Goal: Obtain resource: Obtain resource

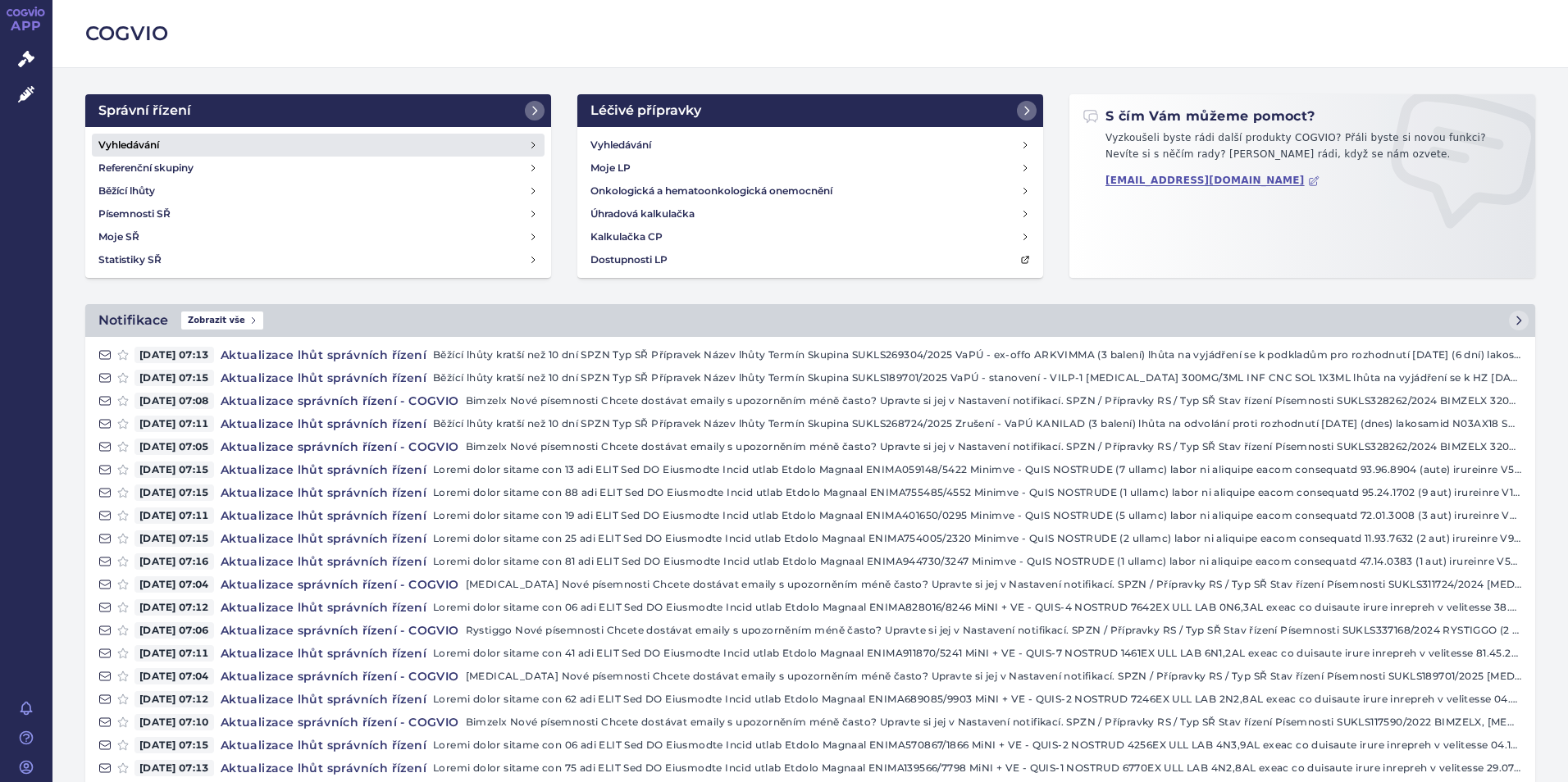
click at [158, 138] on h4 "Vyhledávání" at bounding box center [128, 144] width 60 height 16
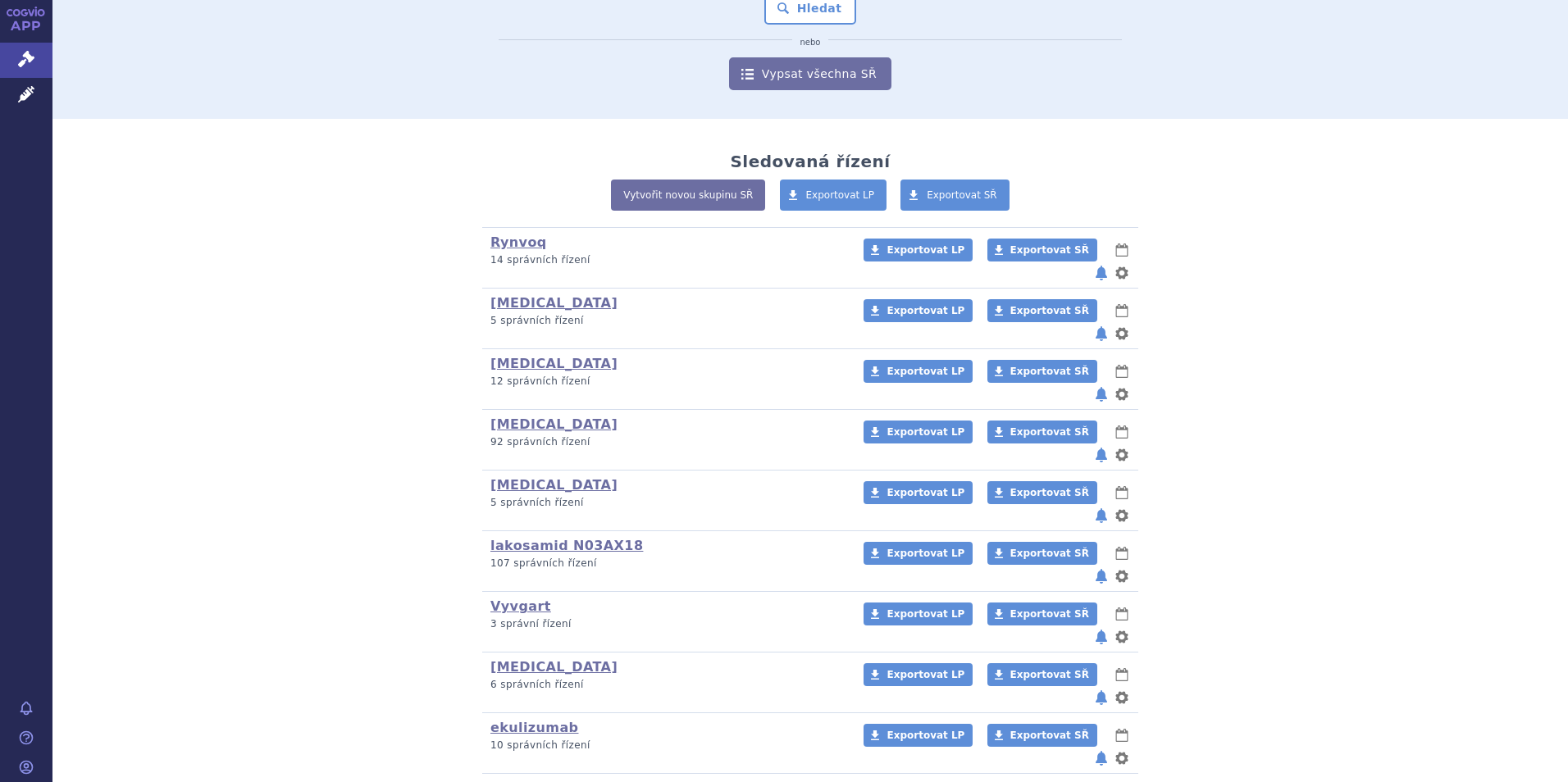
scroll to position [246, 0]
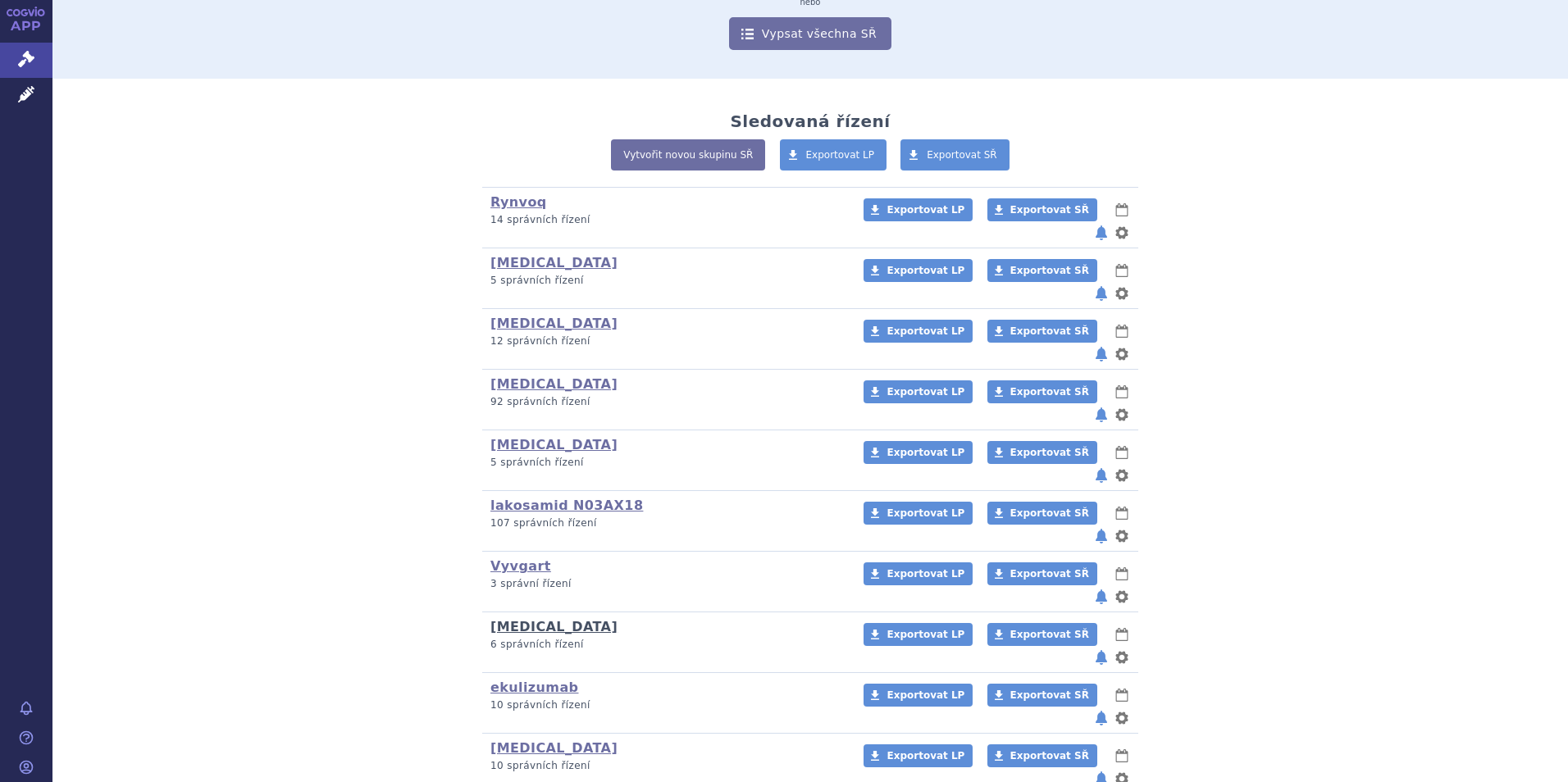
click at [520, 620] on link "Ultomiris" at bounding box center [554, 627] width 128 height 15
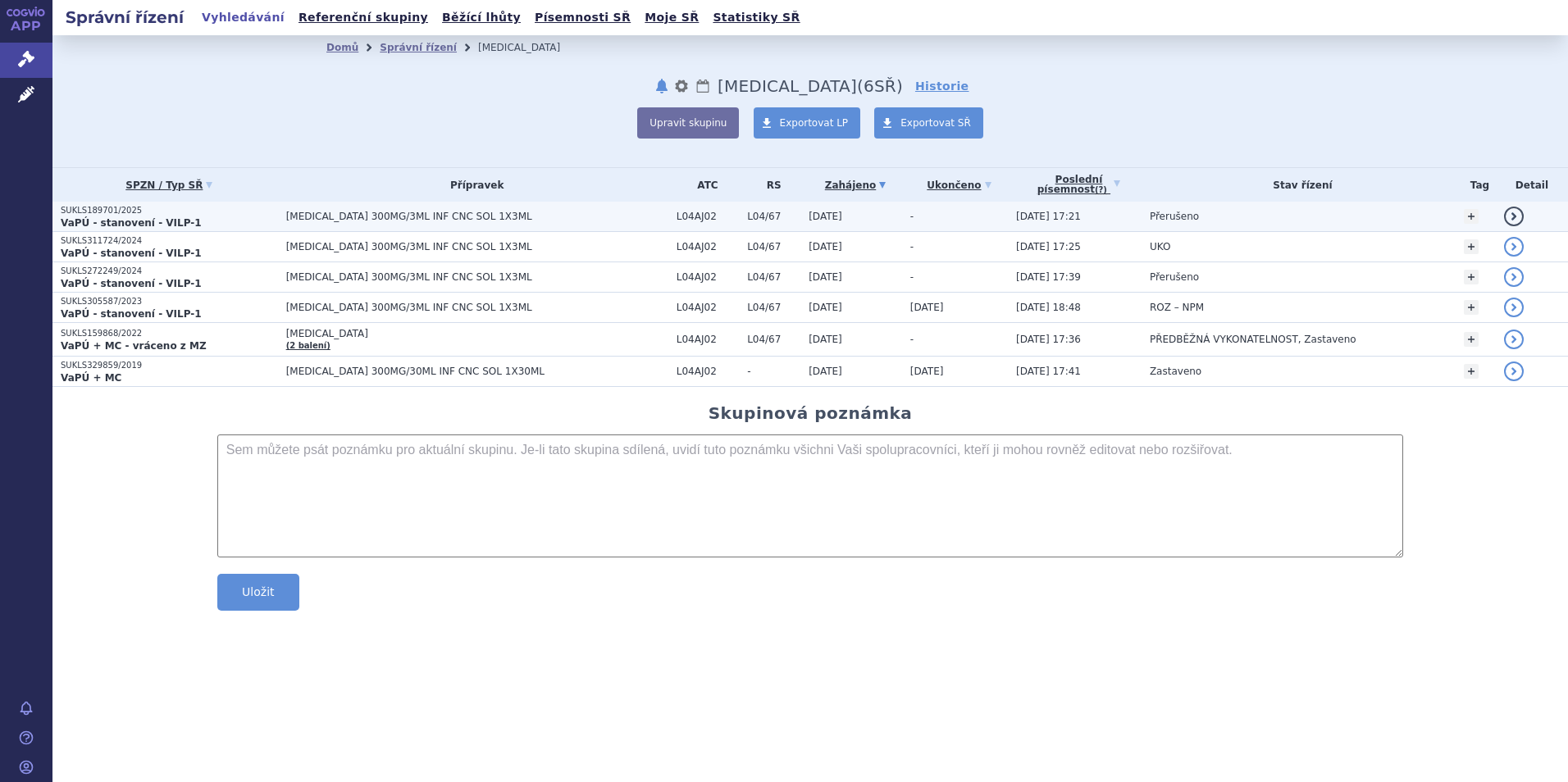
click at [111, 217] on strong "VaPÚ - stanovení - VILP-1" at bounding box center [130, 223] width 141 height 11
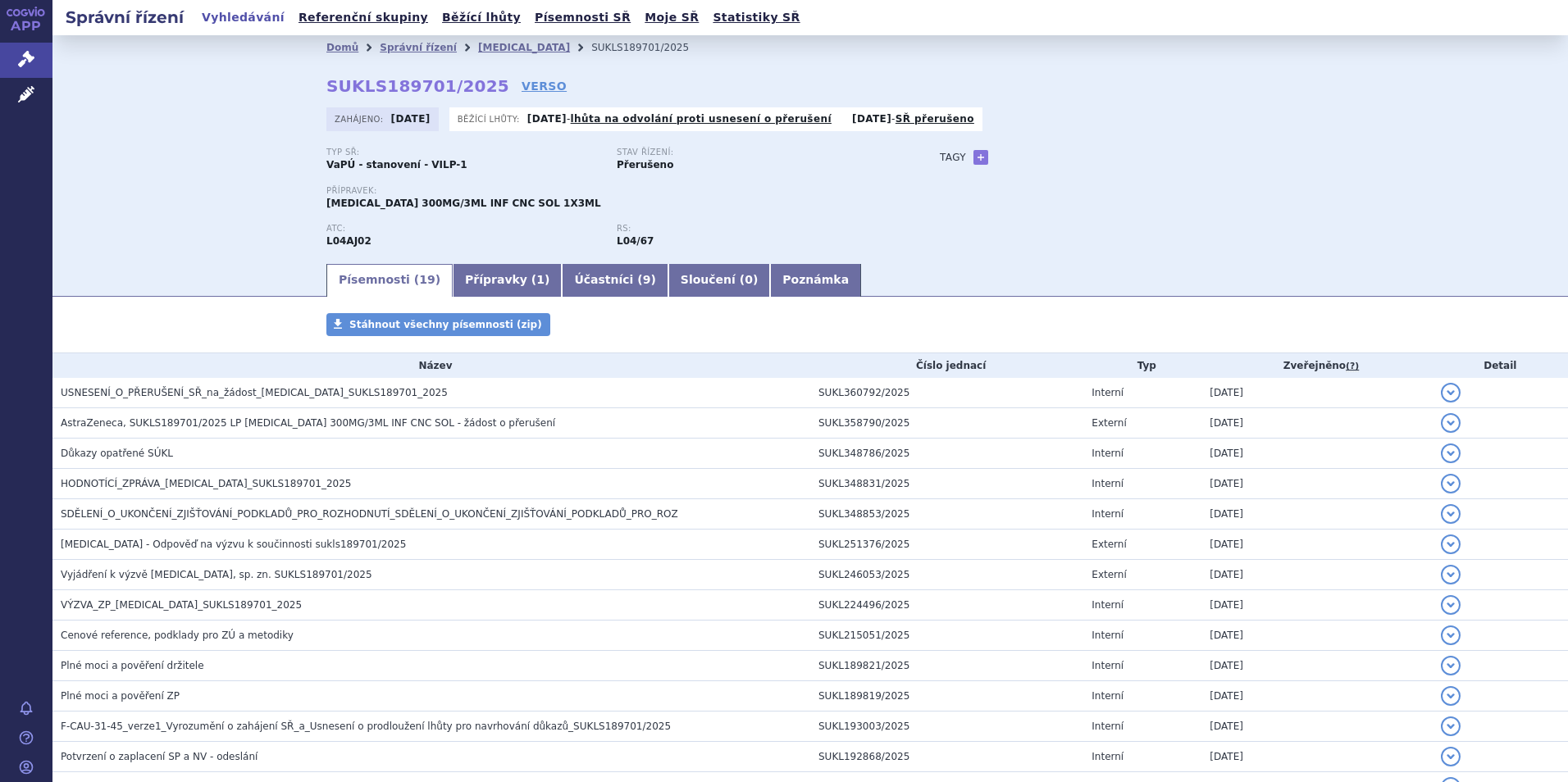
scroll to position [246, 0]
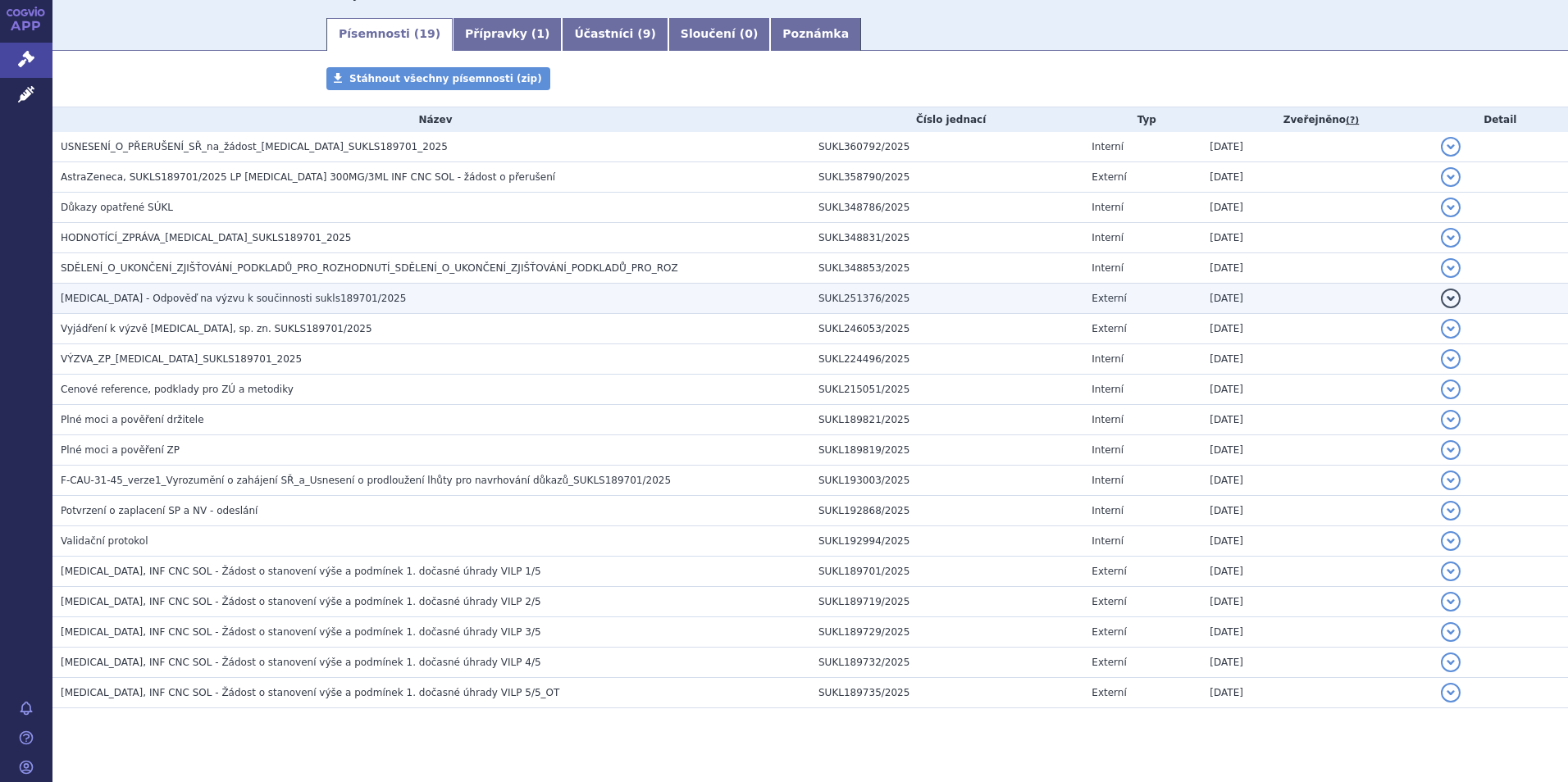
click at [139, 297] on span "ULTOMIRIS - Odpověď na výzvu k součinnosti sukls189701/2025" at bounding box center [233, 298] width 346 height 11
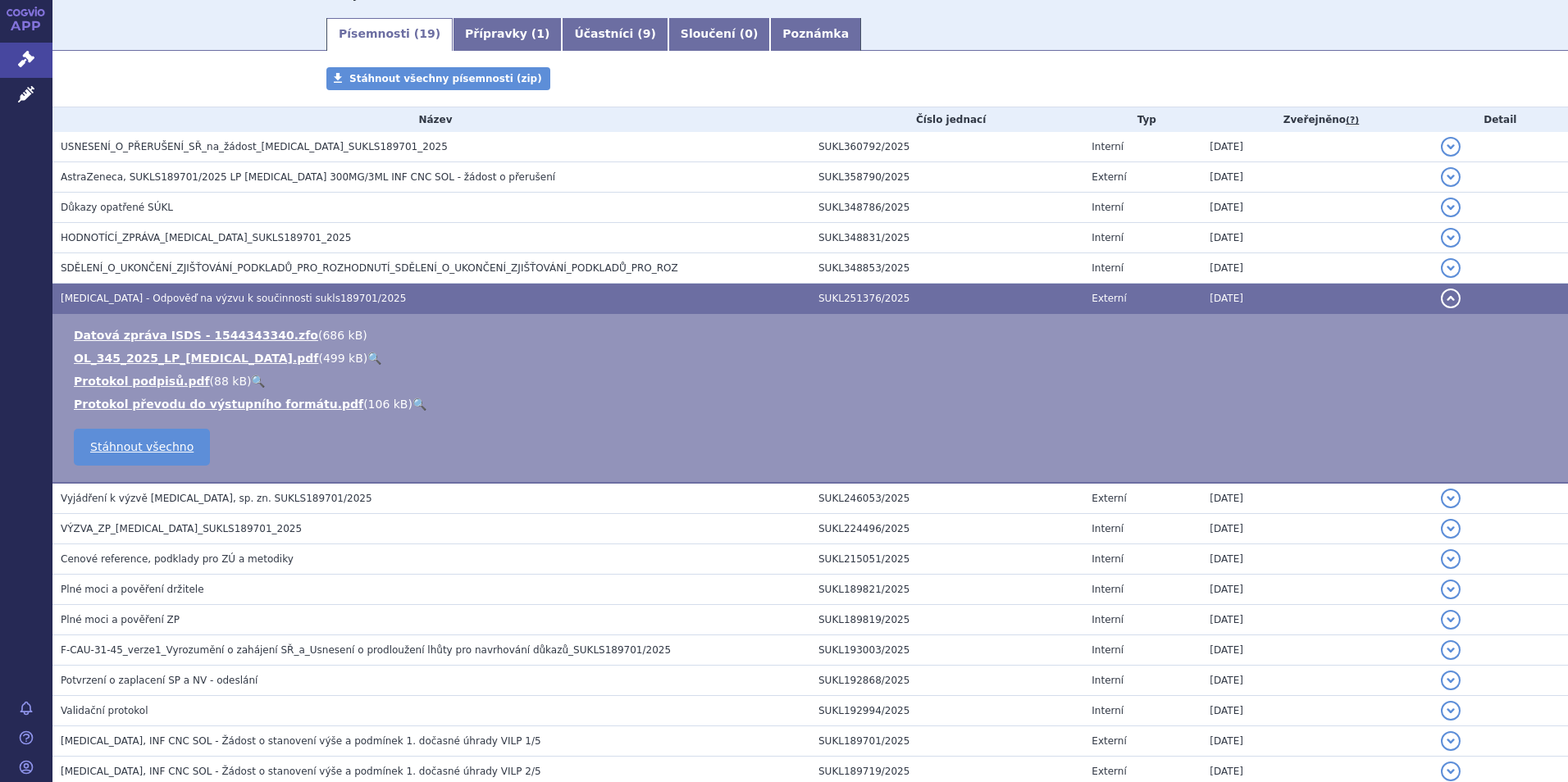
click at [423, 407] on li "Protokol převodu do výstupního formátu.pdf ( 106 kB ) 🔍" at bounding box center [812, 403] width 1478 height 16
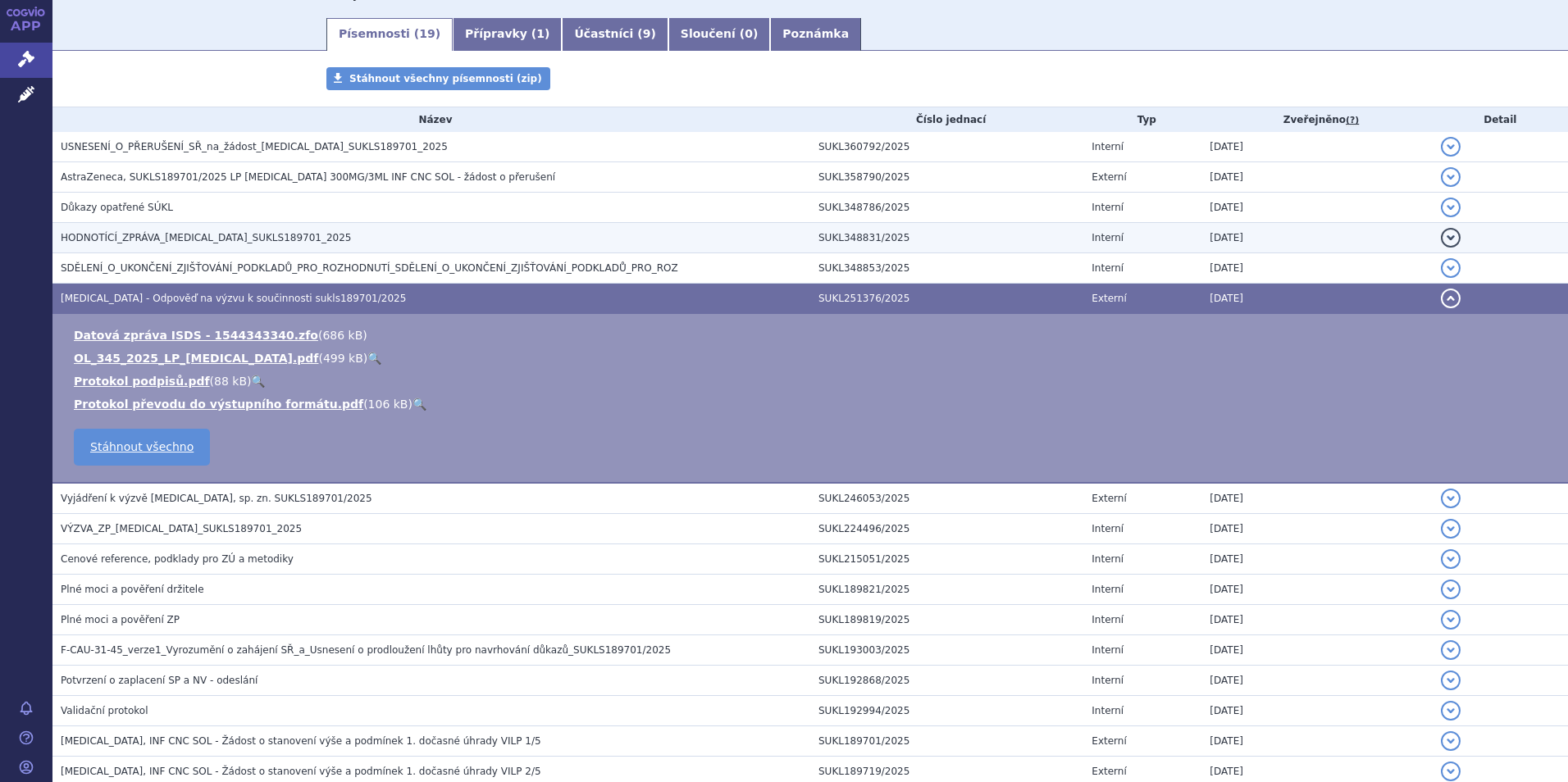
click at [140, 240] on span "HODNOTÍCÍ_ZPRÁVA_ULTOMIRIS_SUKLS189701_2025" at bounding box center [206, 238] width 291 height 11
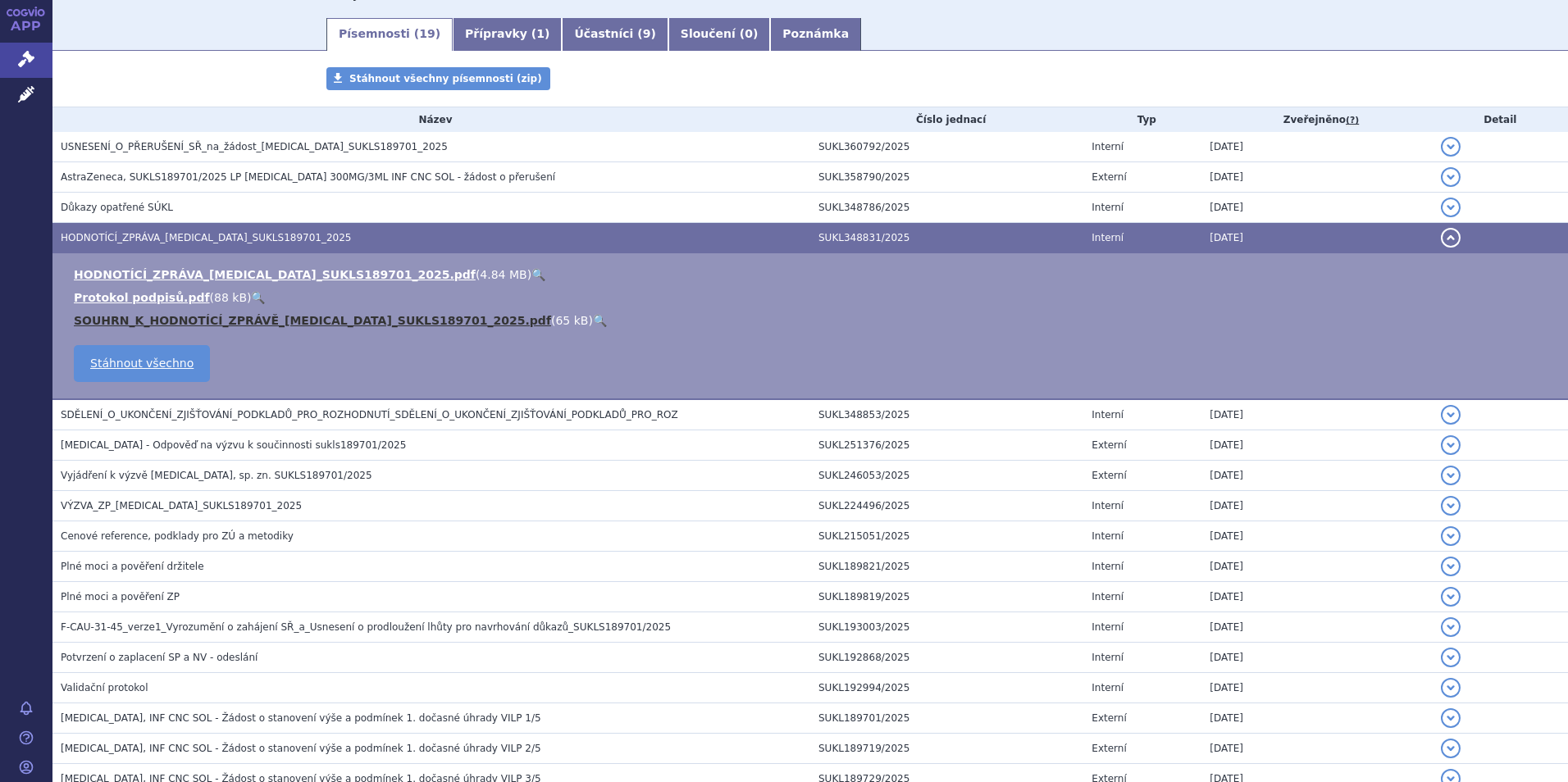
click at [227, 317] on link "SOUHRN_K_HODNOTÍCÍ_ZPRÁVĚ_ULTOMIRIS_SUKLS189701_2025.pdf" at bounding box center [312, 321] width 477 height 13
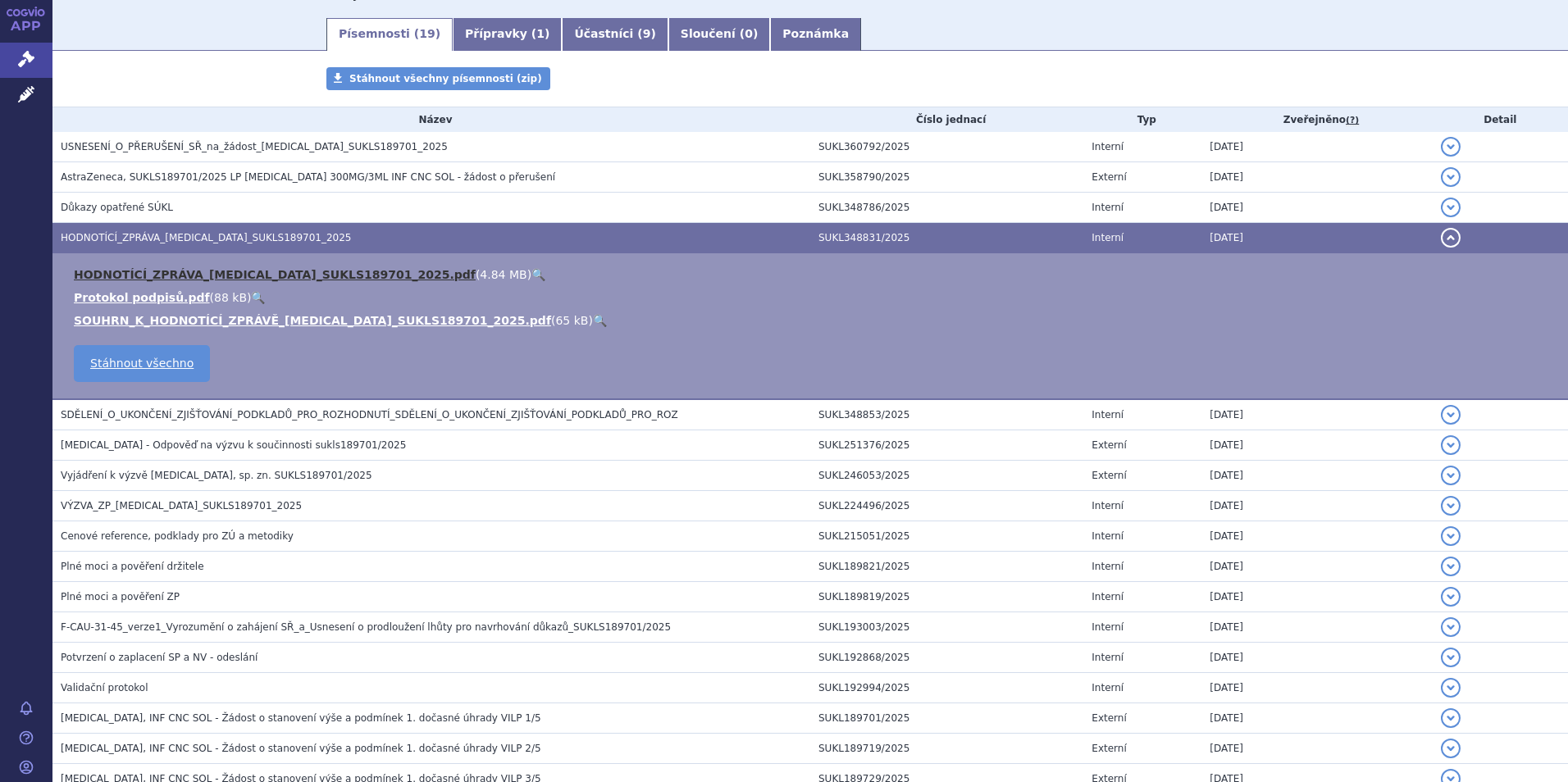
click at [135, 270] on link "HODNOTÍCÍ_ZPRÁVA_ULTOMIRIS_SUKLS189701_2025.pdf" at bounding box center [274, 275] width 401 height 13
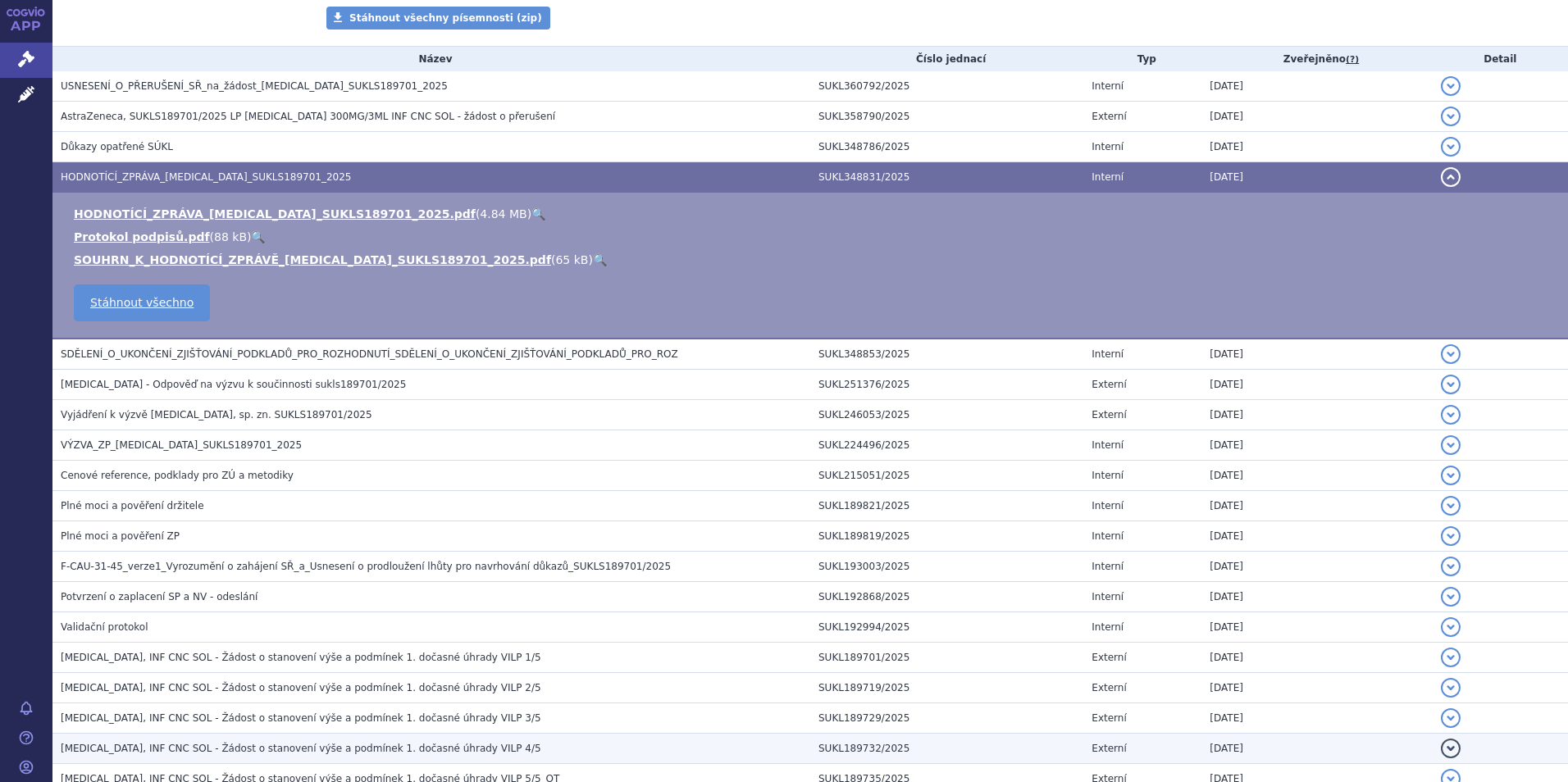
scroll to position [417, 0]
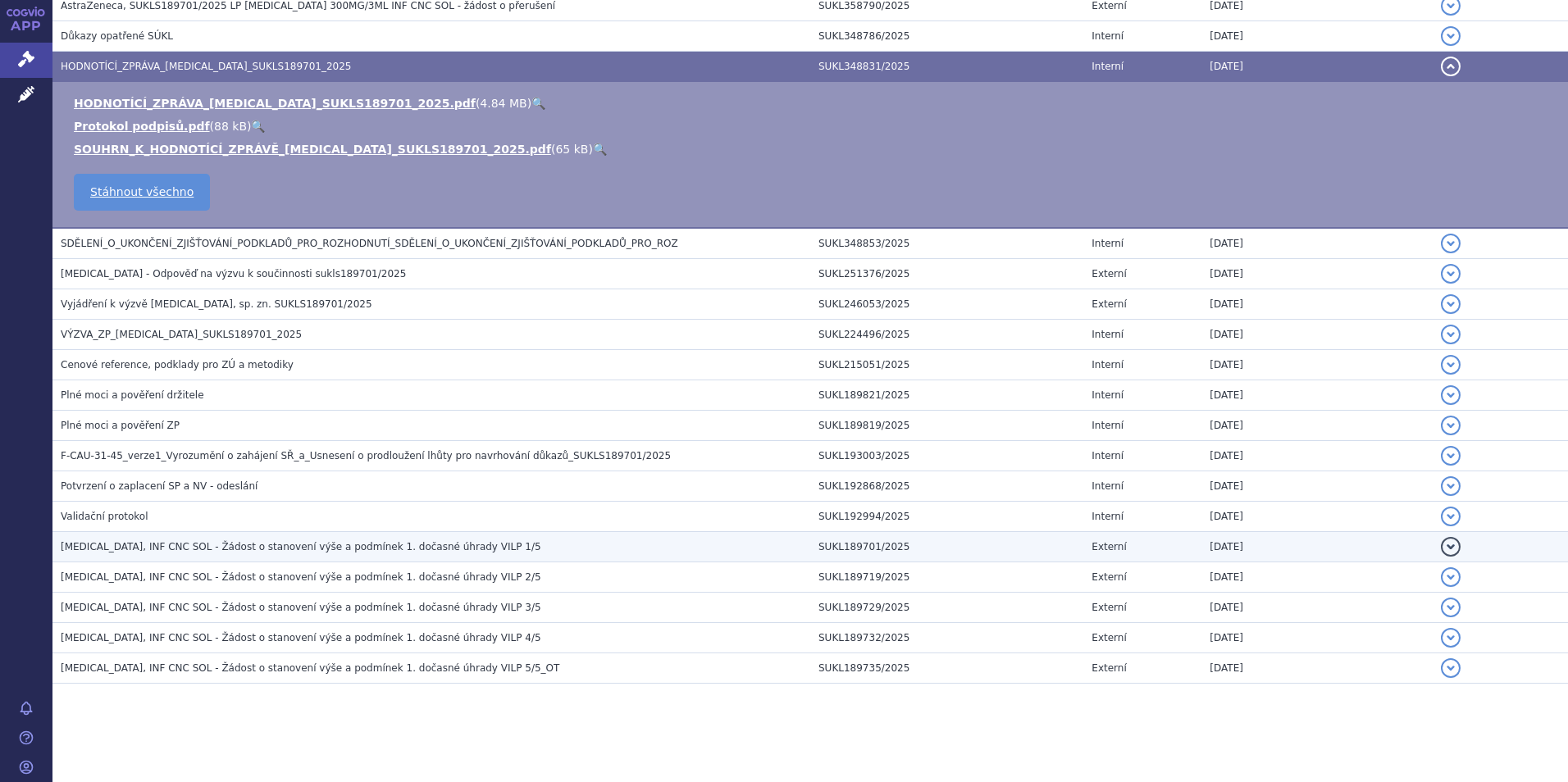
click at [327, 543] on span "ULTOMIRIS, INF CNC SOL - Žádost o stanovení výše a podmínek 1. dočasné úhrady V…" at bounding box center [300, 547] width 481 height 11
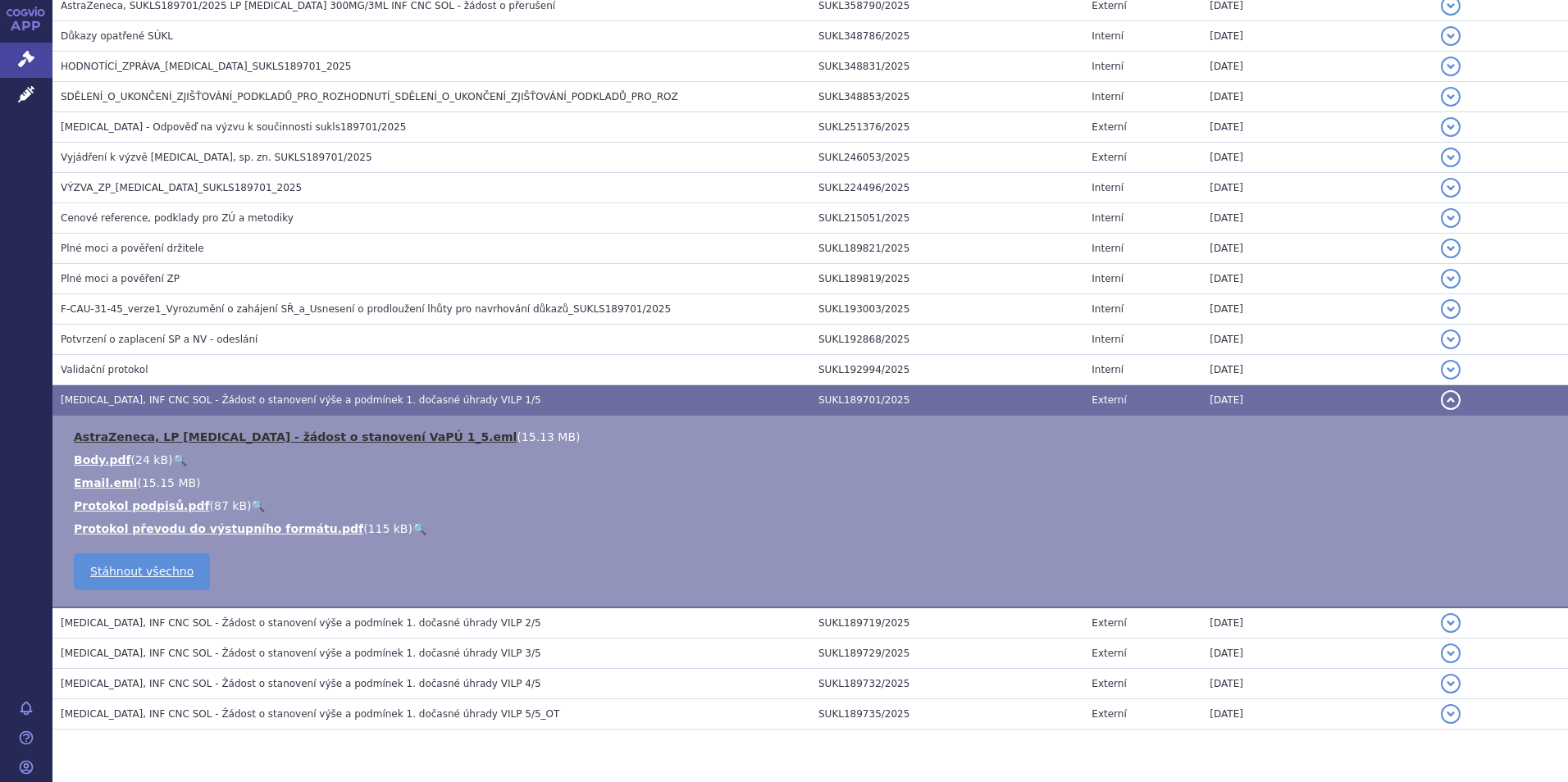
click at [269, 437] on link "AstraZeneca, LP Ultomiris - žádost o stanovení VaPÚ 1_5.eml" at bounding box center [295, 437] width 443 height 13
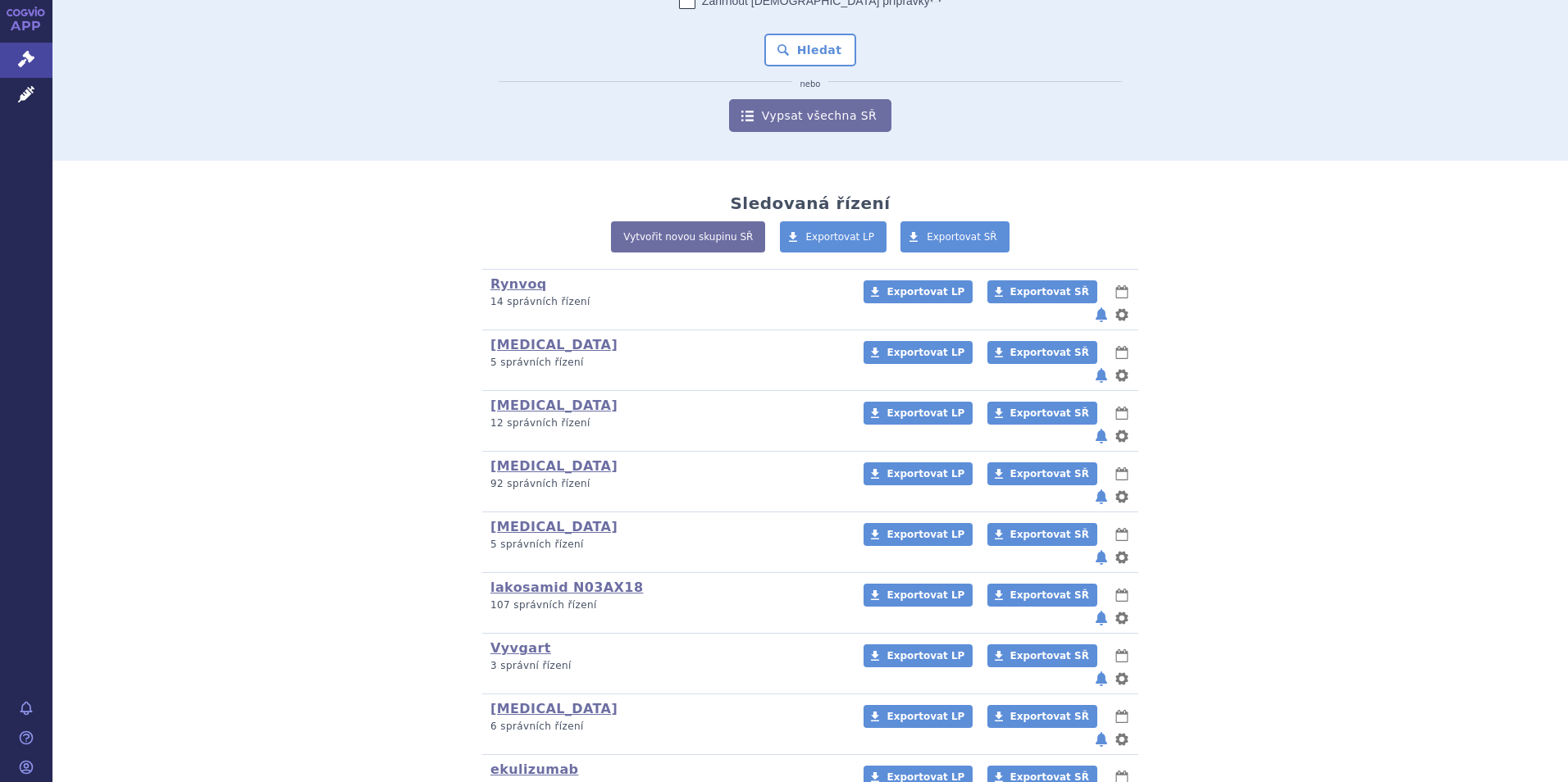
scroll to position [246, 0]
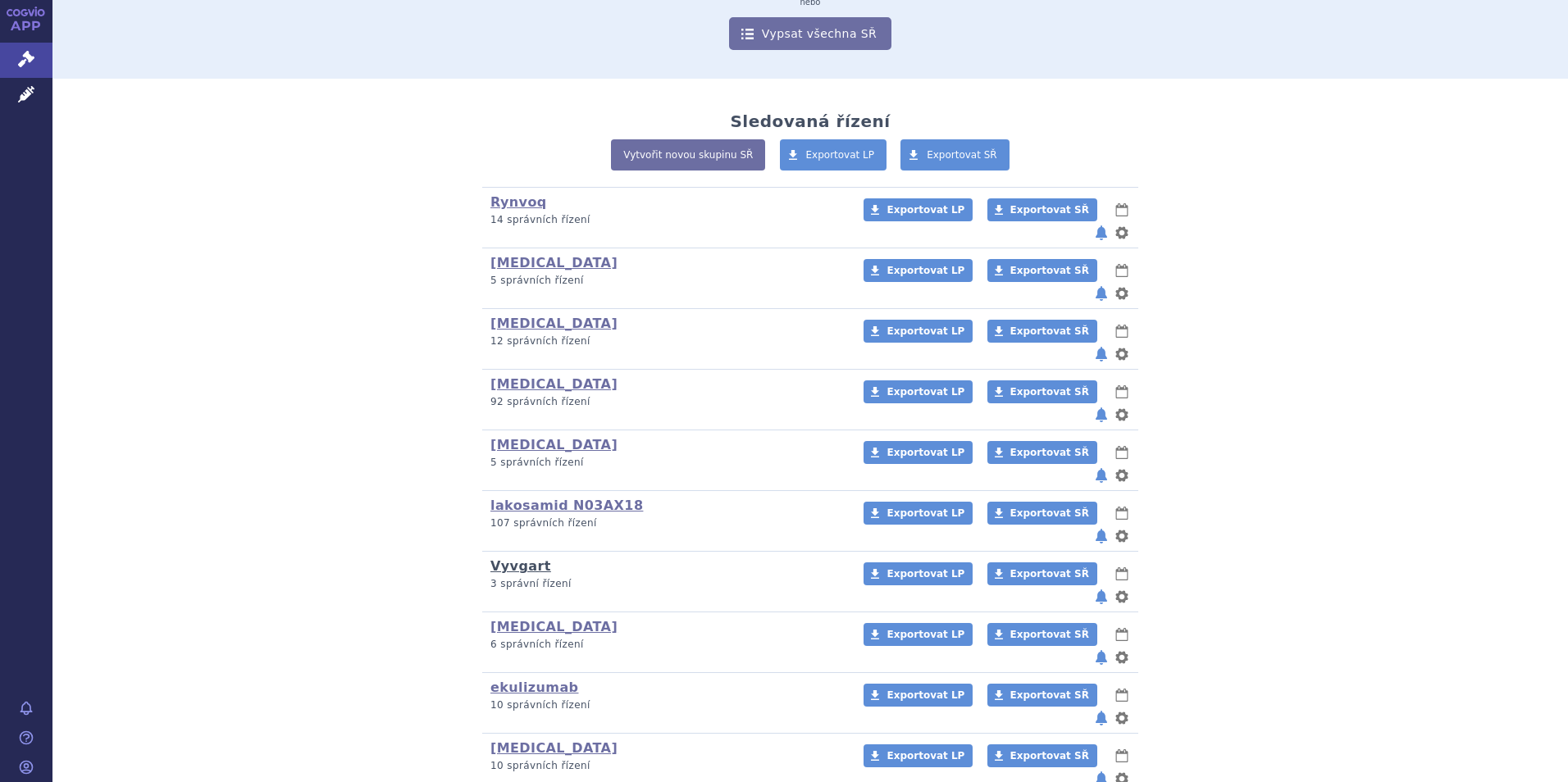
click at [499, 558] on link "Vyvgart" at bounding box center [520, 566] width 60 height 15
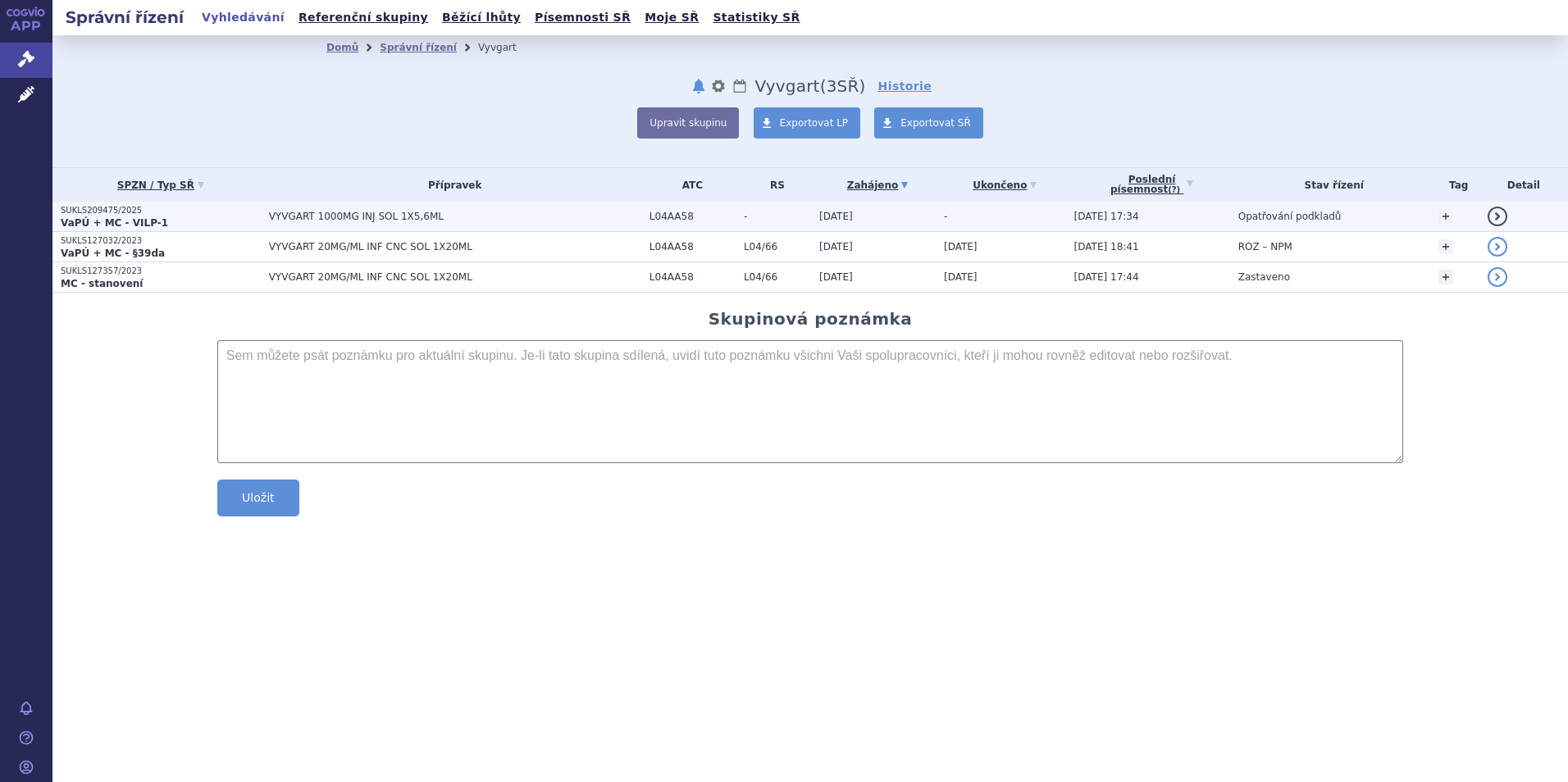
click at [97, 214] on p "SUKLS209475/2025" at bounding box center [161, 211] width 200 height 11
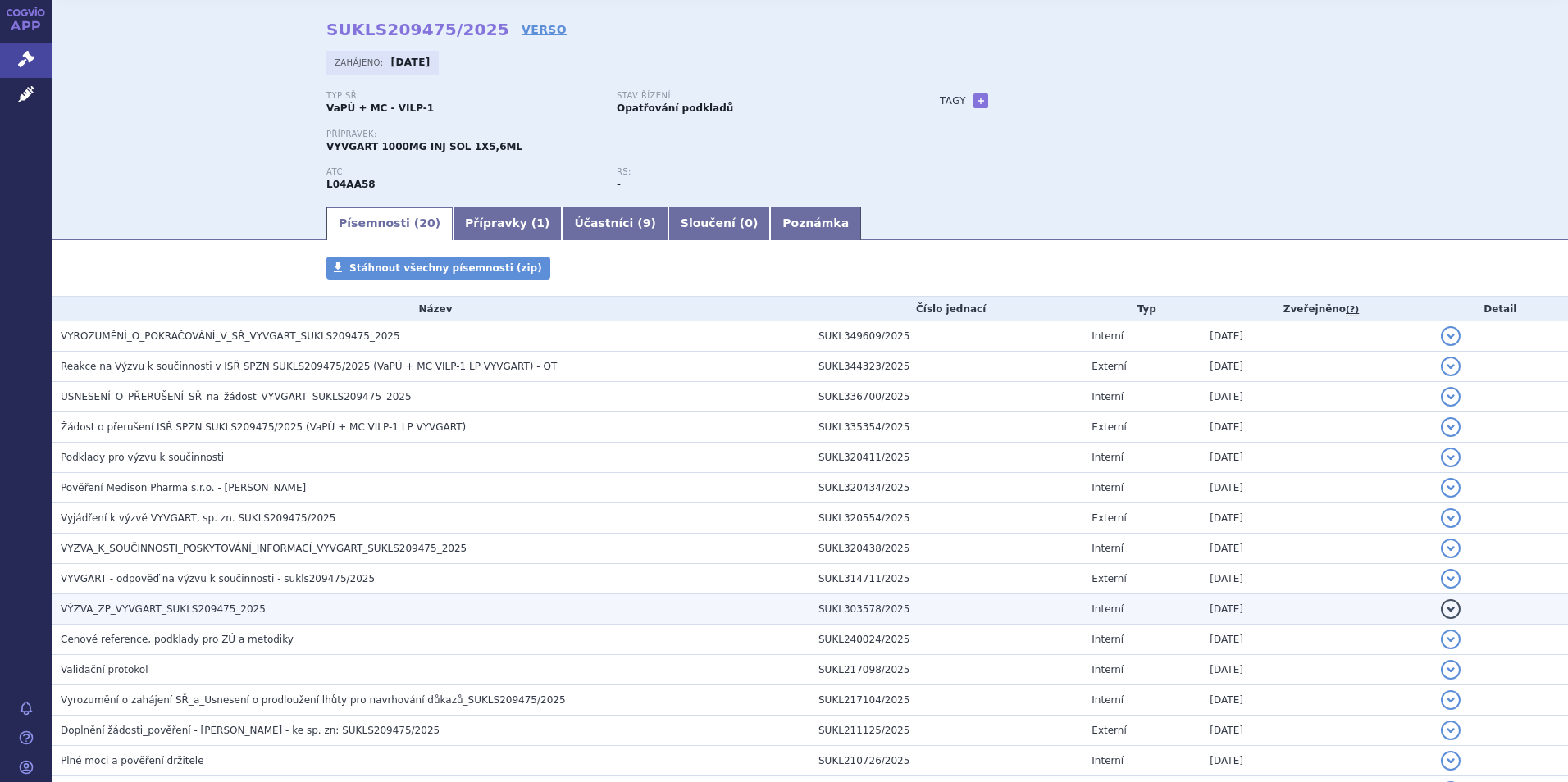
scroll to position [82, 0]
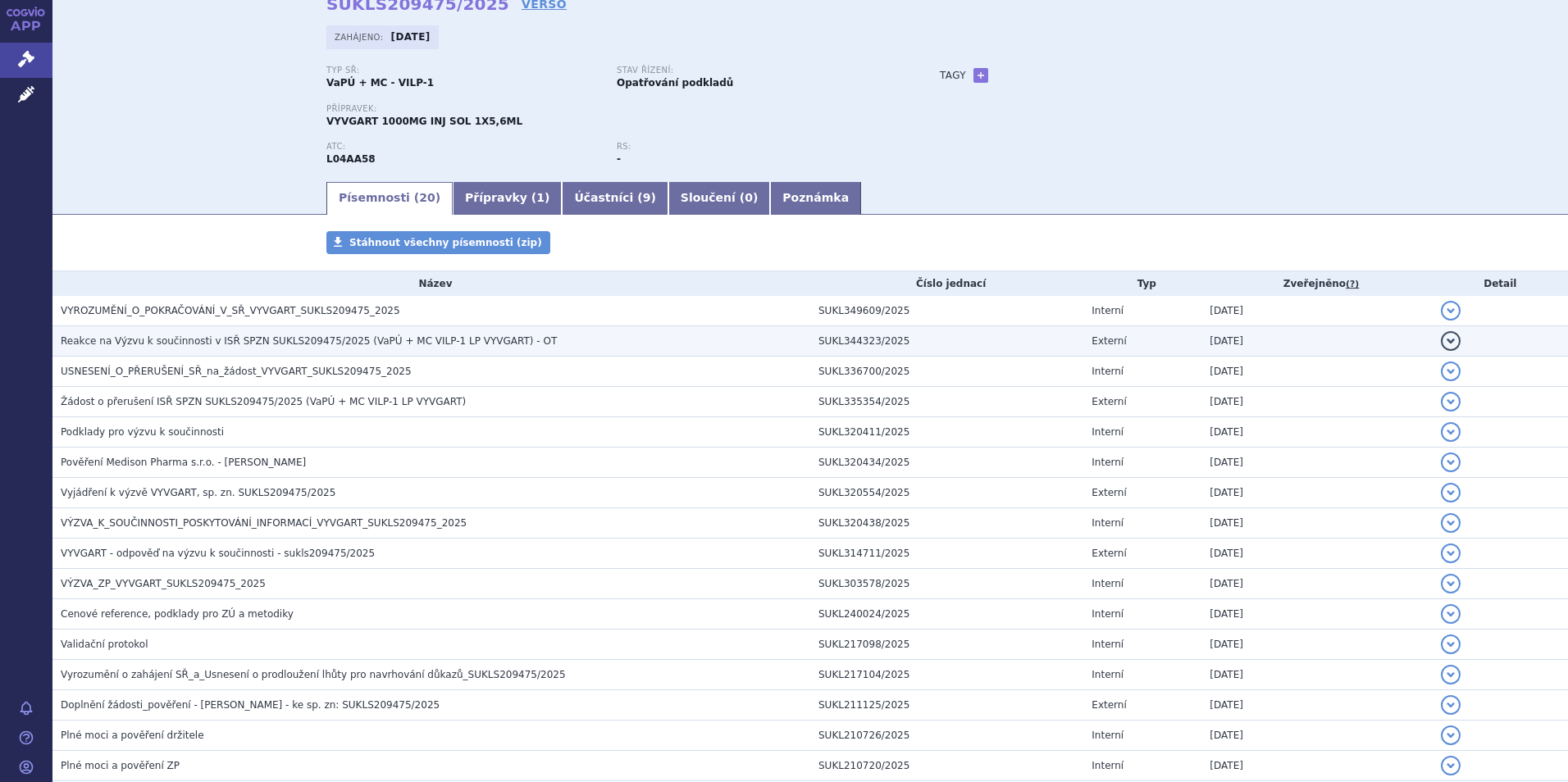
click at [202, 343] on span "Reakce na Výzvu k součinnosti v ISŘ SPZN SUKLS209475/2025 (VaPÚ + MC VILP-1 LP …" at bounding box center [308, 341] width 496 height 11
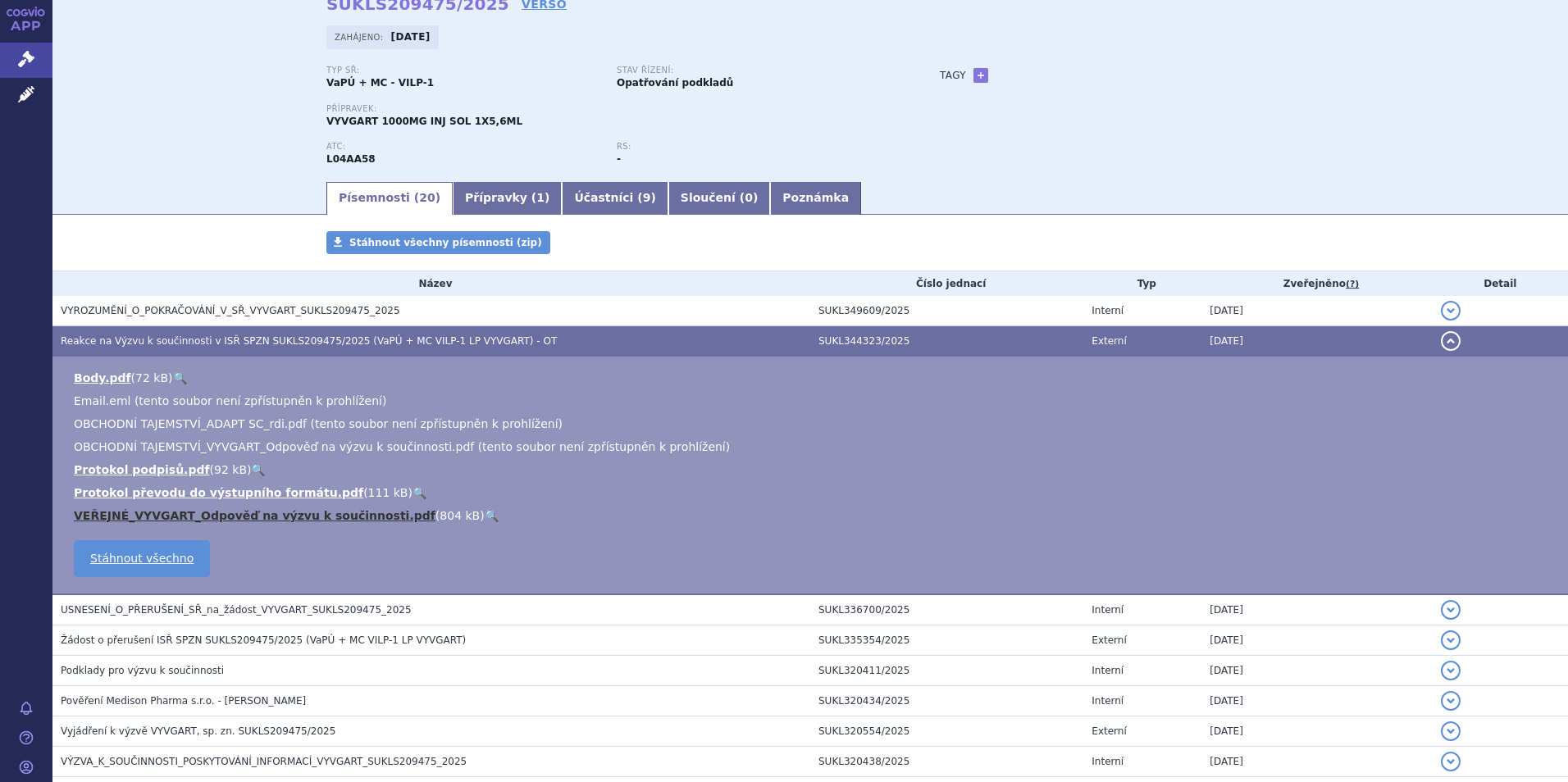
click at [175, 513] on link "VEŘEJNÉ_VYVGART_Odpověď na výzvu k součinnosti.pdf" at bounding box center [254, 516] width 362 height 13
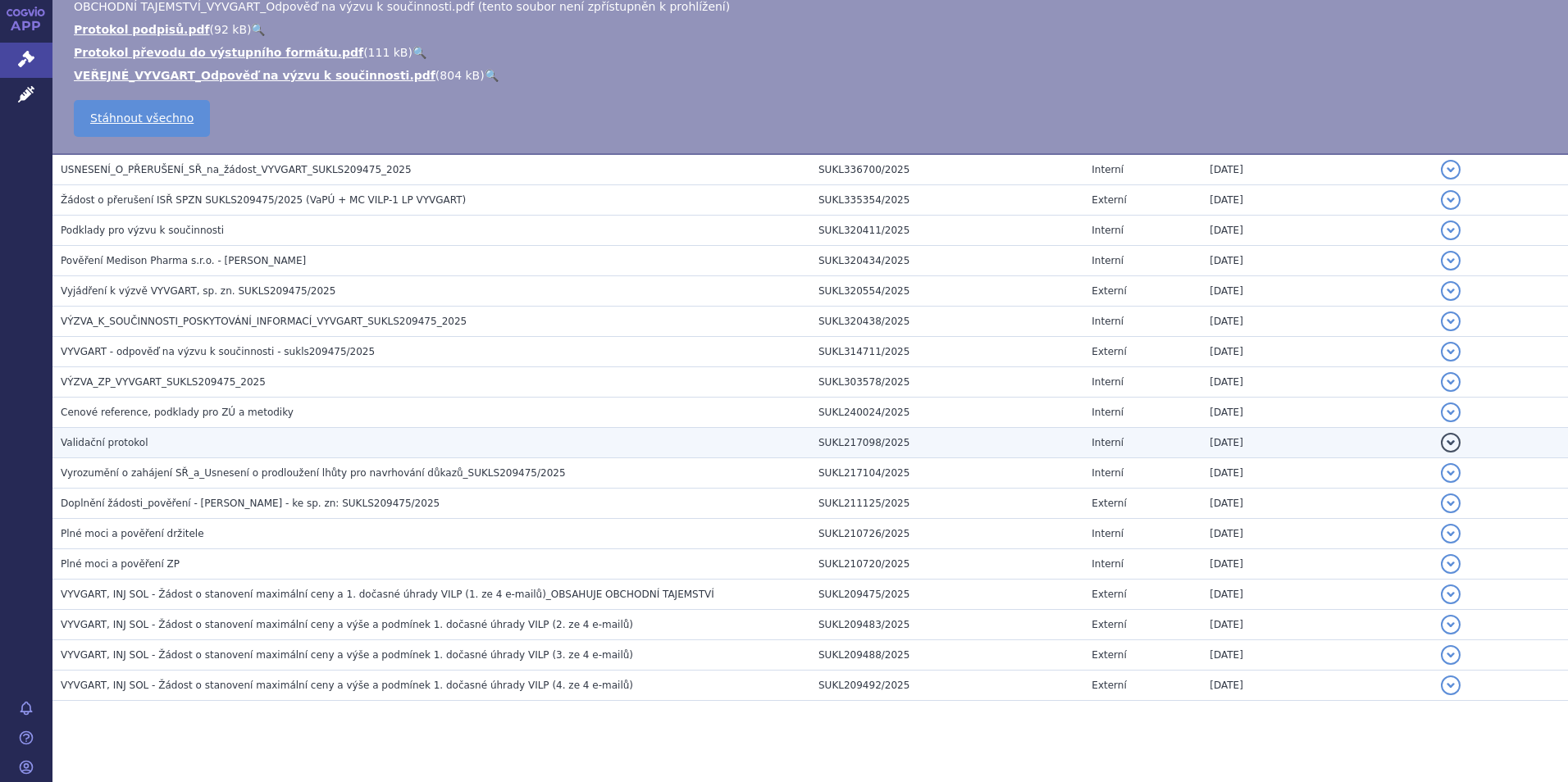
scroll to position [539, 0]
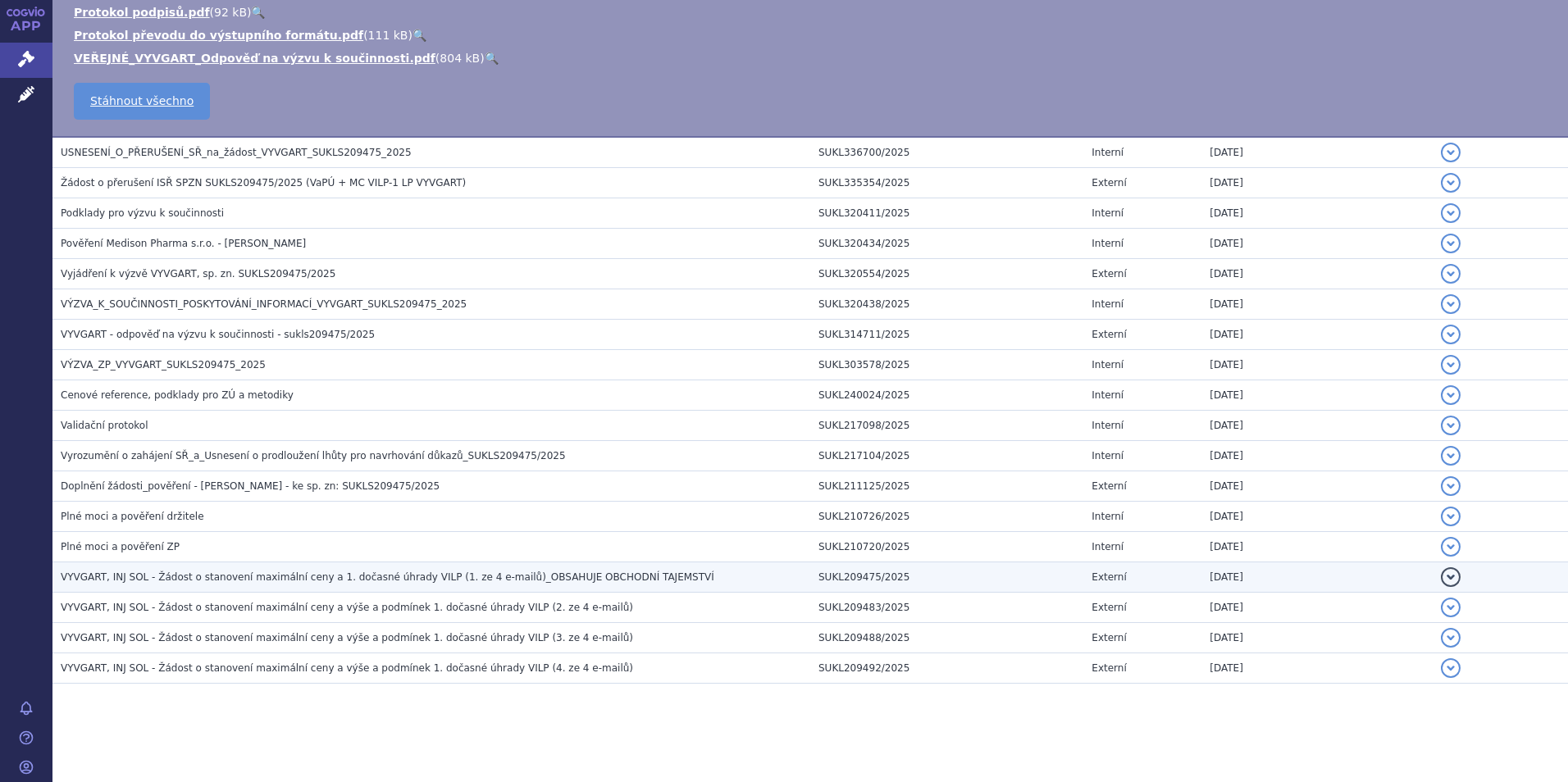
click at [328, 578] on span "VYVGART, INJ SOL - Žádost o stanovení maximální ceny a 1. dočasné úhrady VILP (…" at bounding box center [387, 577] width 654 height 11
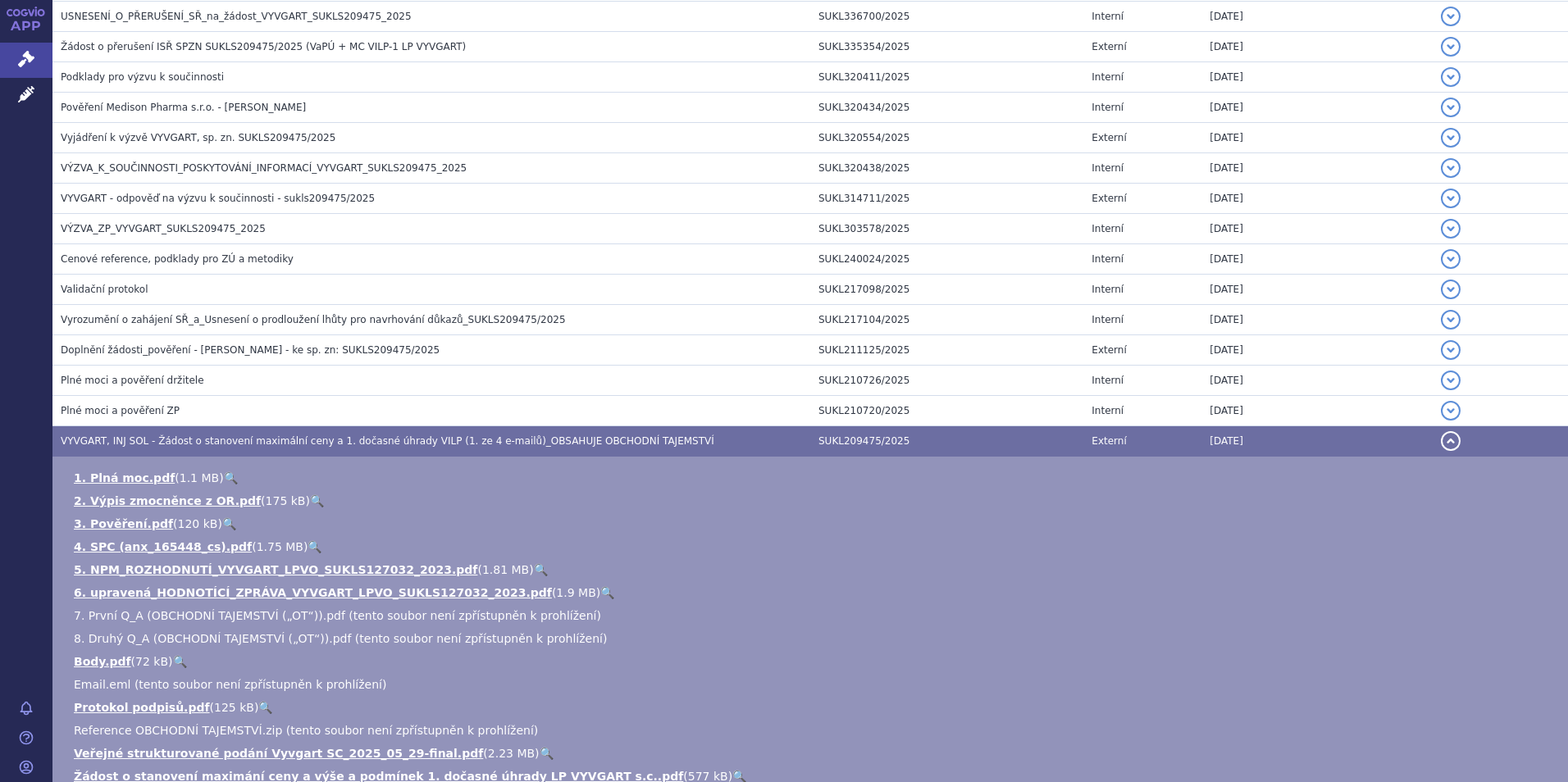
scroll to position [466, 0]
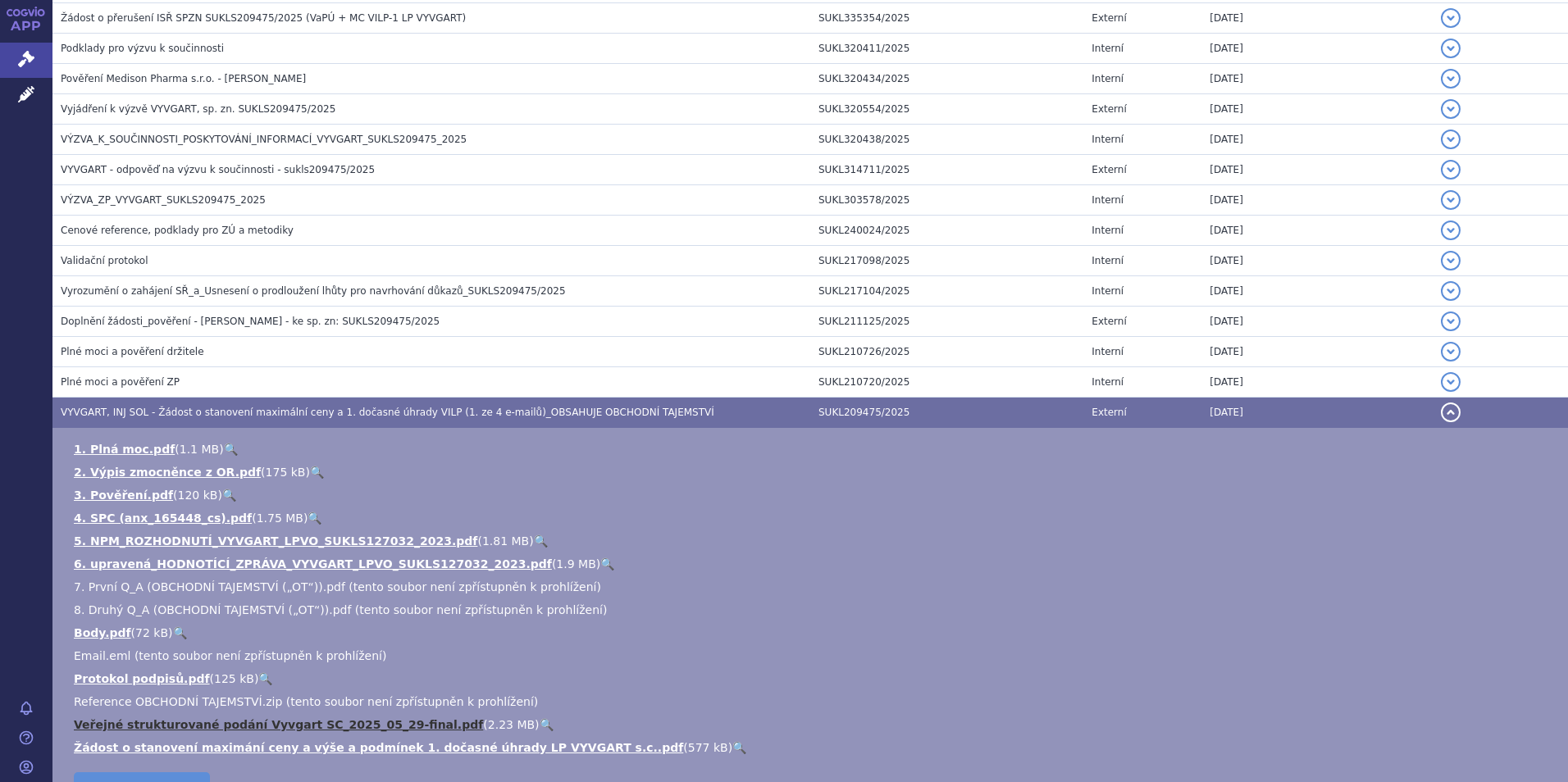
click at [250, 723] on link "Veřejné strukturované podání Vyvgart SC_2025_05_29-final.pdf" at bounding box center [278, 725] width 409 height 13
